Goal: Transaction & Acquisition: Subscribe to service/newsletter

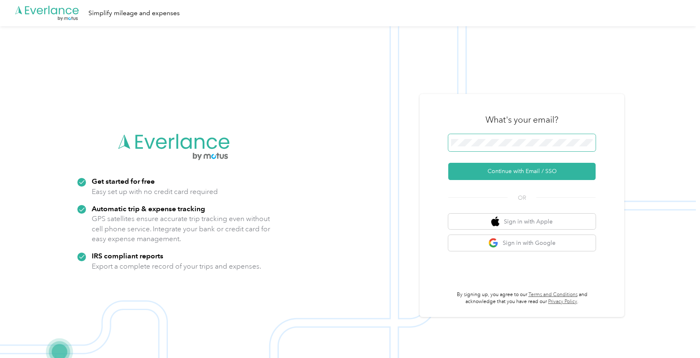
click at [448, 163] on button "Continue with Email / SSO" at bounding box center [521, 171] width 147 height 17
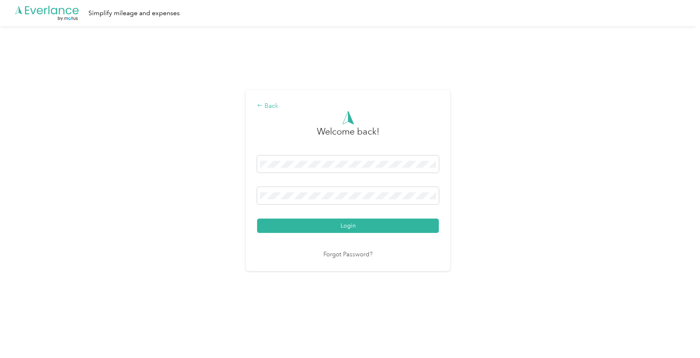
click at [272, 107] on div "Back" at bounding box center [348, 106] width 182 height 10
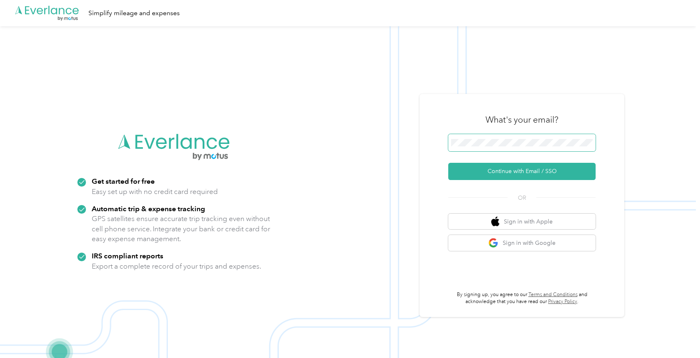
click at [519, 146] on span at bounding box center [521, 142] width 147 height 17
click at [448, 163] on button "Continue with Email / SSO" at bounding box center [521, 171] width 147 height 17
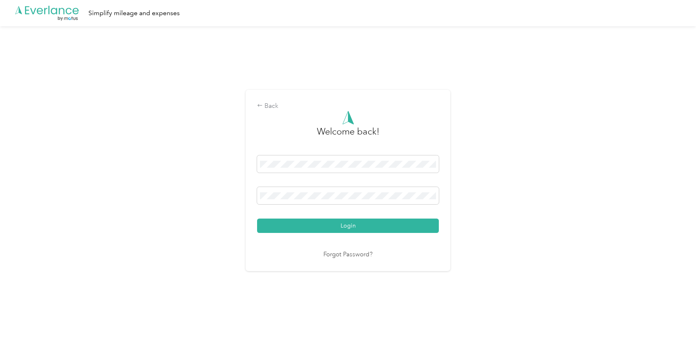
click at [257, 218] on button "Login" at bounding box center [348, 225] width 182 height 14
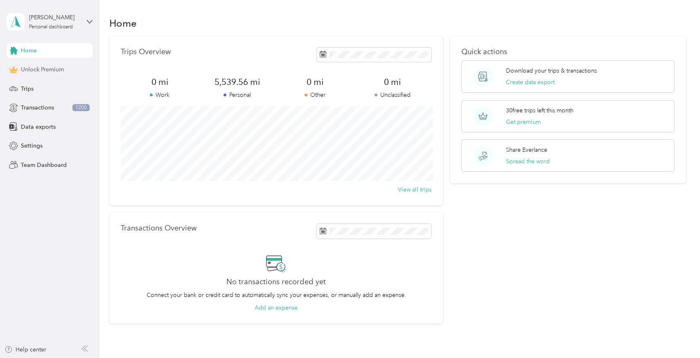
click at [57, 67] on span "Unlock Premium" at bounding box center [42, 69] width 43 height 9
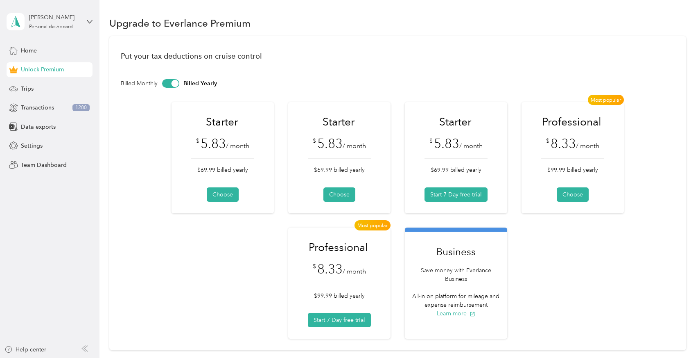
click at [620, 231] on div "Starter $ 5.83 / month $69.99 billed yearly Choose Starter $ 5.83 / month $69.9…" at bounding box center [398, 220] width 554 height 237
click at [451, 195] on button "Start 7 Day free trial" at bounding box center [456, 194] width 63 height 14
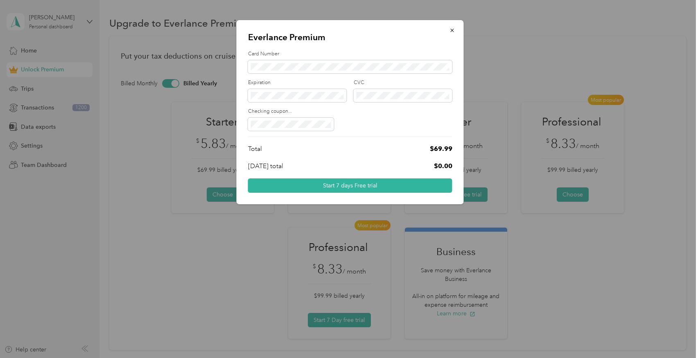
click at [363, 137] on form "Card Number Expiration CVC Checking coupon... Total $69.99 [DATE] total $0.00 S…" at bounding box center [350, 121] width 204 height 143
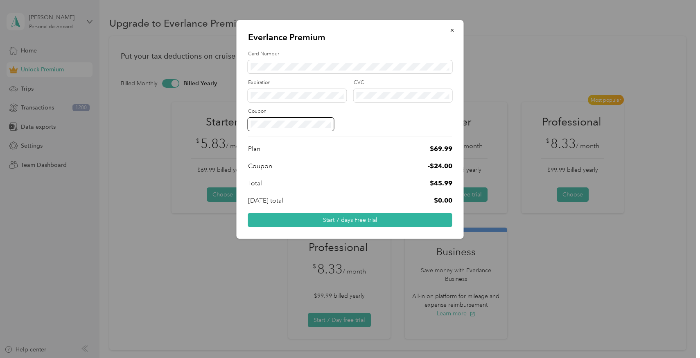
click at [412, 131] on form "Card Number Expiration CVC Coupon Plan $ 69.99 Coupon -$ 24.00 Total $45.99 [DA…" at bounding box center [350, 138] width 204 height 177
click at [369, 218] on button "Start 7 days Free trial" at bounding box center [350, 220] width 204 height 14
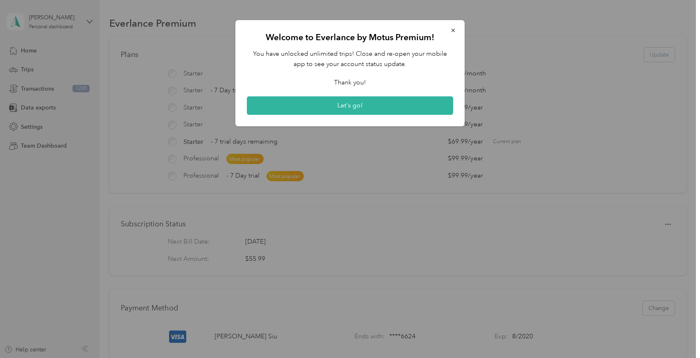
click at [423, 74] on div "You have unlocked unlimited trips! Close and re-open your mobile app to see you…" at bounding box center [350, 82] width 206 height 66
click at [451, 29] on icon "button" at bounding box center [454, 30] width 6 height 6
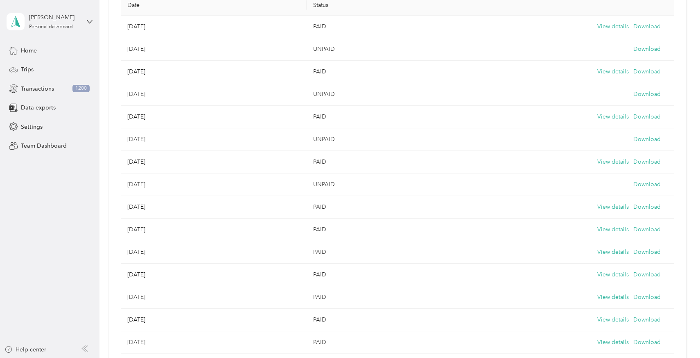
scroll to position [537, 0]
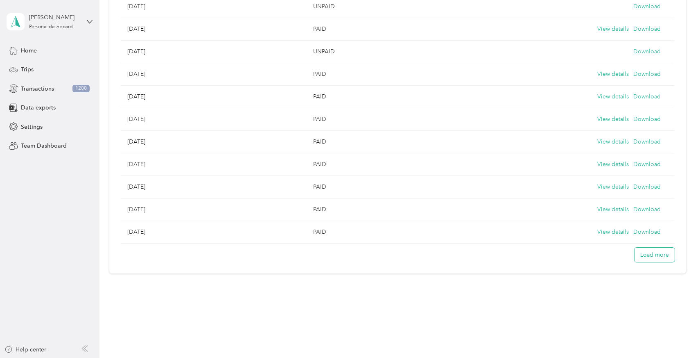
click at [651, 255] on button "Load more" at bounding box center [655, 254] width 40 height 14
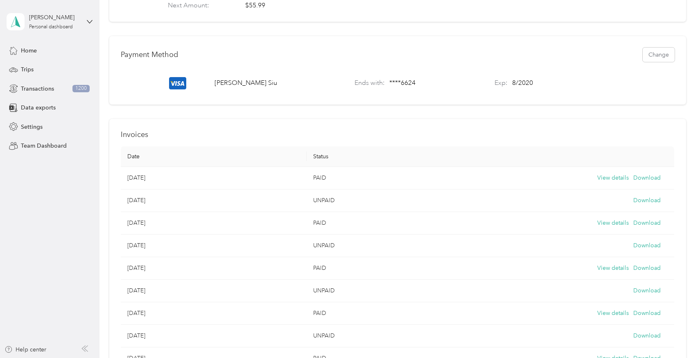
scroll to position [283, 0]
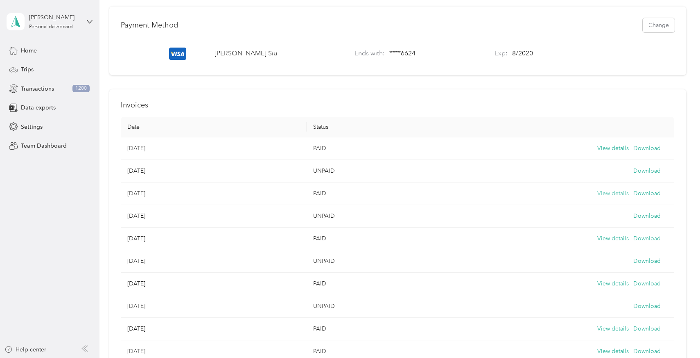
click at [604, 191] on button "View details" at bounding box center [614, 193] width 32 height 9
click at [339, 98] on div "Invoices Date Status [DATE] PAID View details Download [DATE] UNPAID Download […" at bounding box center [397, 308] width 577 height 438
